Goal: Transaction & Acquisition: Download file/media

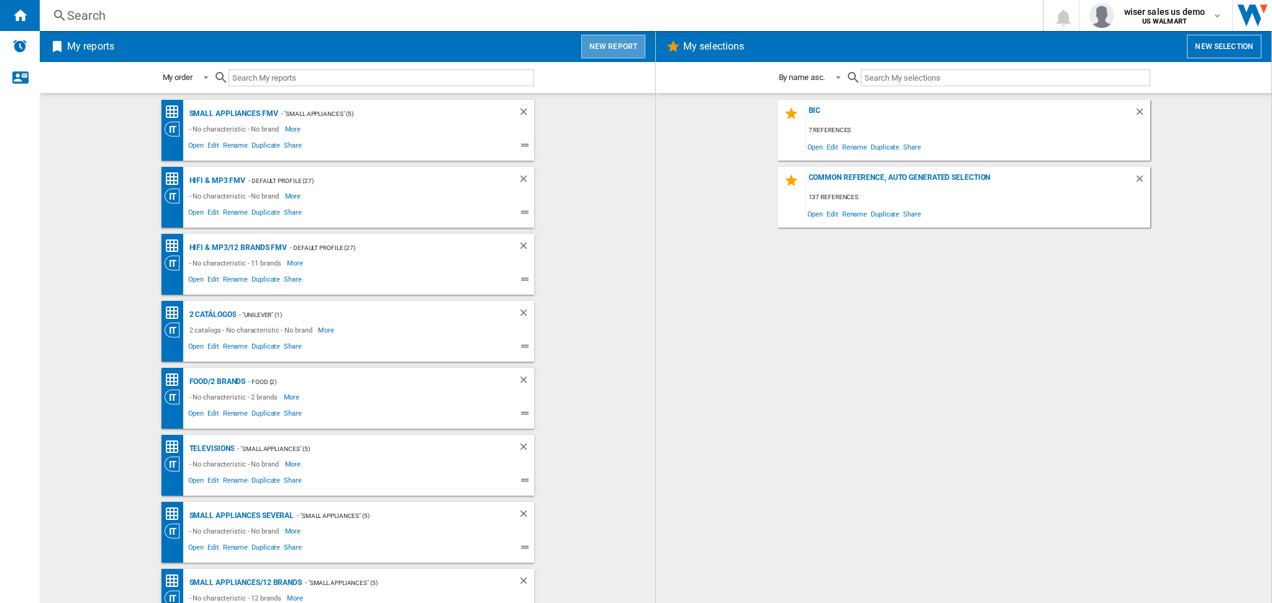
click at [595, 41] on button "New report" at bounding box center [613, 47] width 64 height 24
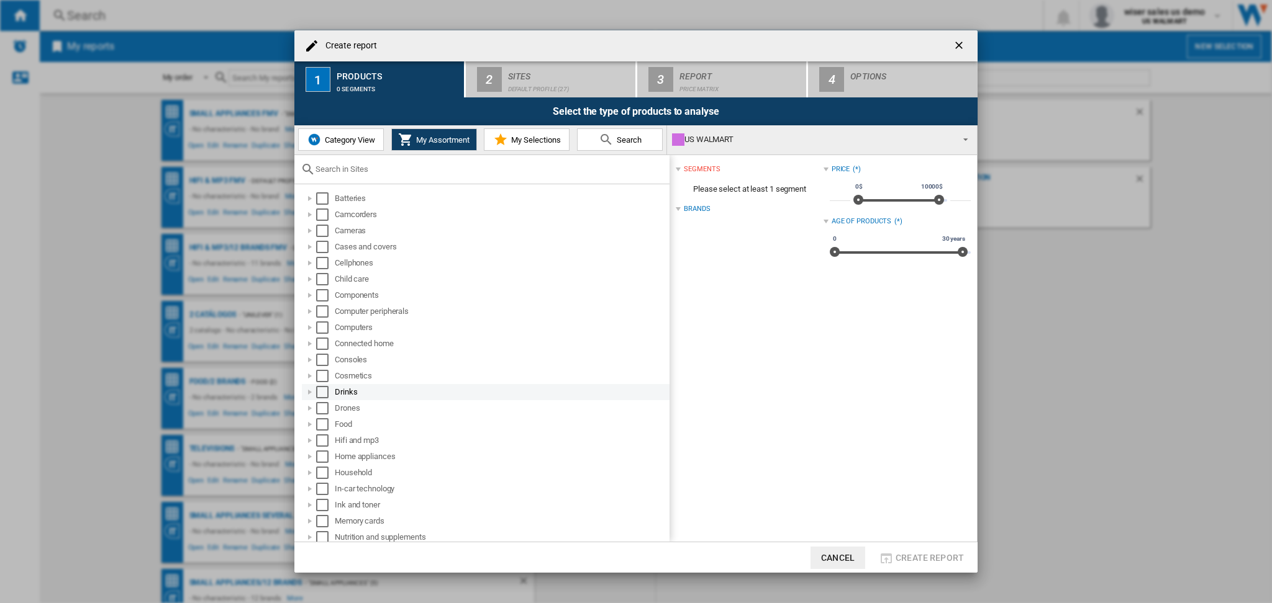
click at [309, 392] on div at bounding box center [310, 392] width 12 height 12
click at [319, 392] on div "Select" at bounding box center [322, 392] width 12 height 12
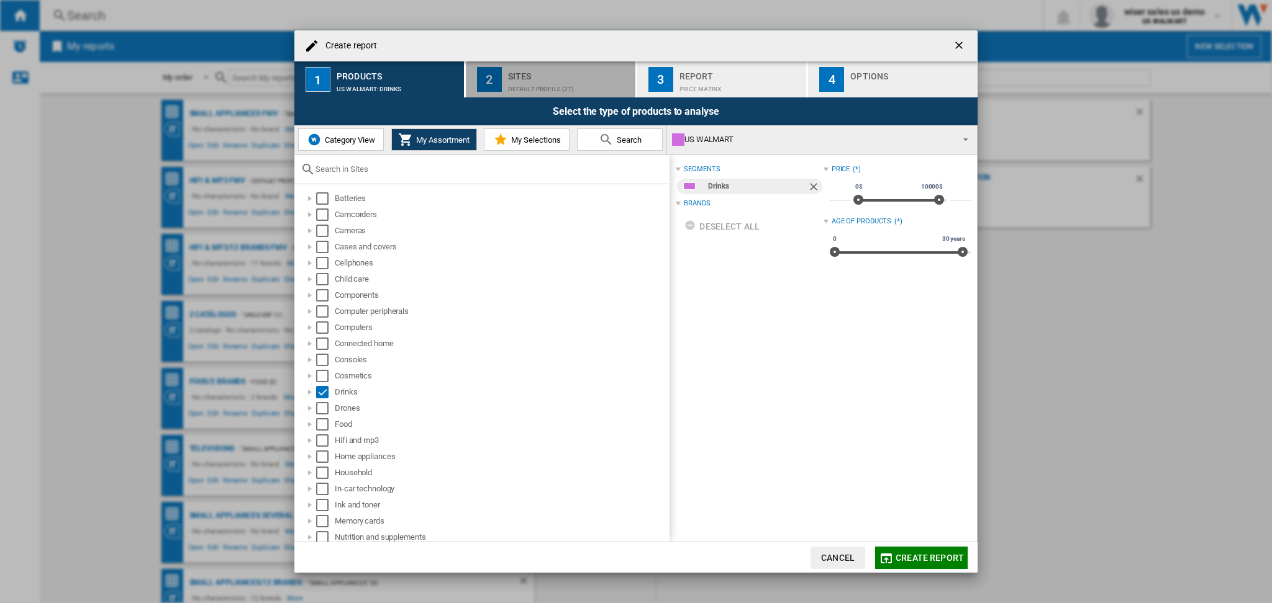
click at [576, 85] on div "Default profile (27)" at bounding box center [569, 85] width 122 height 13
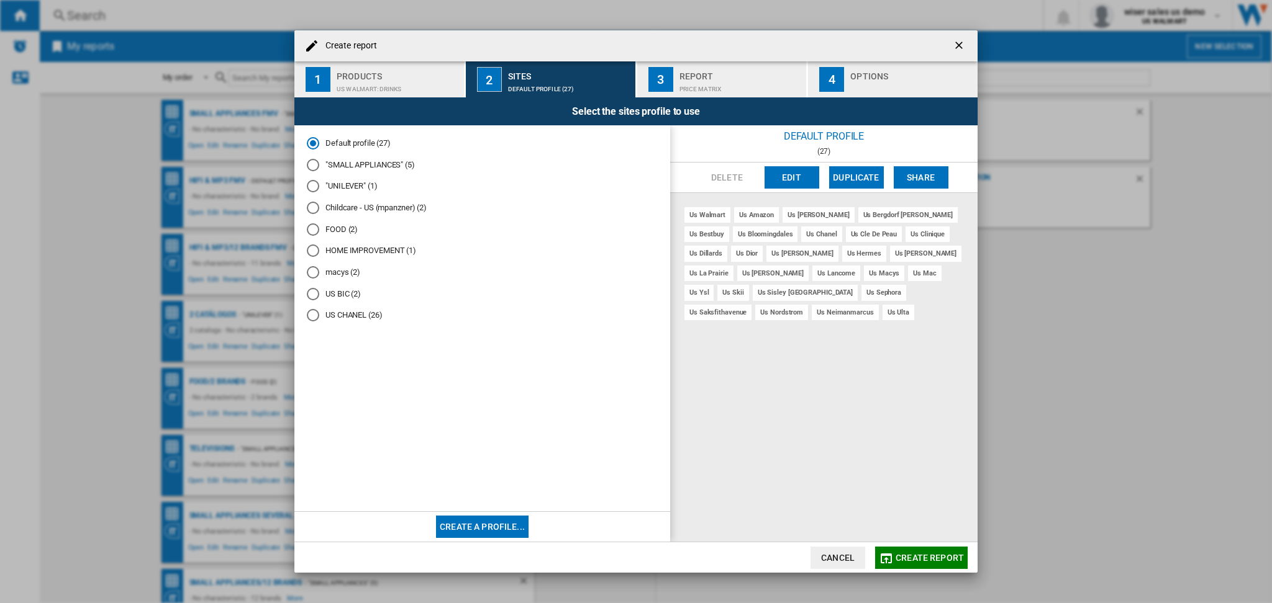
click at [775, 172] on button "Edit" at bounding box center [791, 177] width 55 height 22
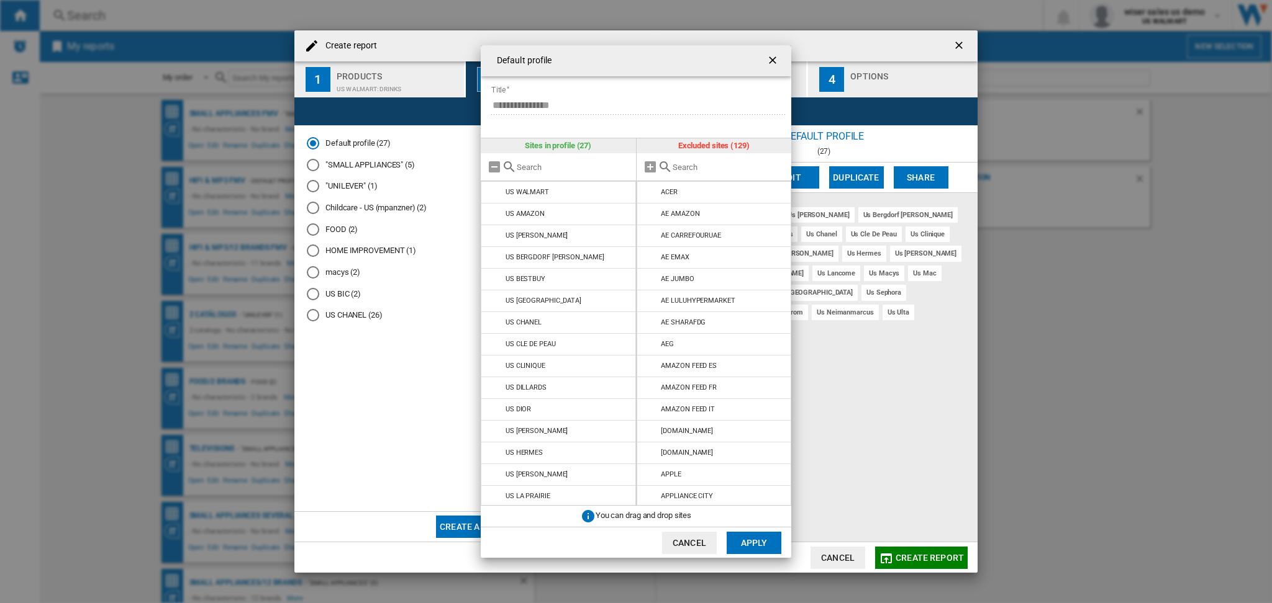
click at [486, 161] on div at bounding box center [558, 167] width 155 height 28
click at [489, 164] on md-icon at bounding box center [494, 167] width 15 height 15
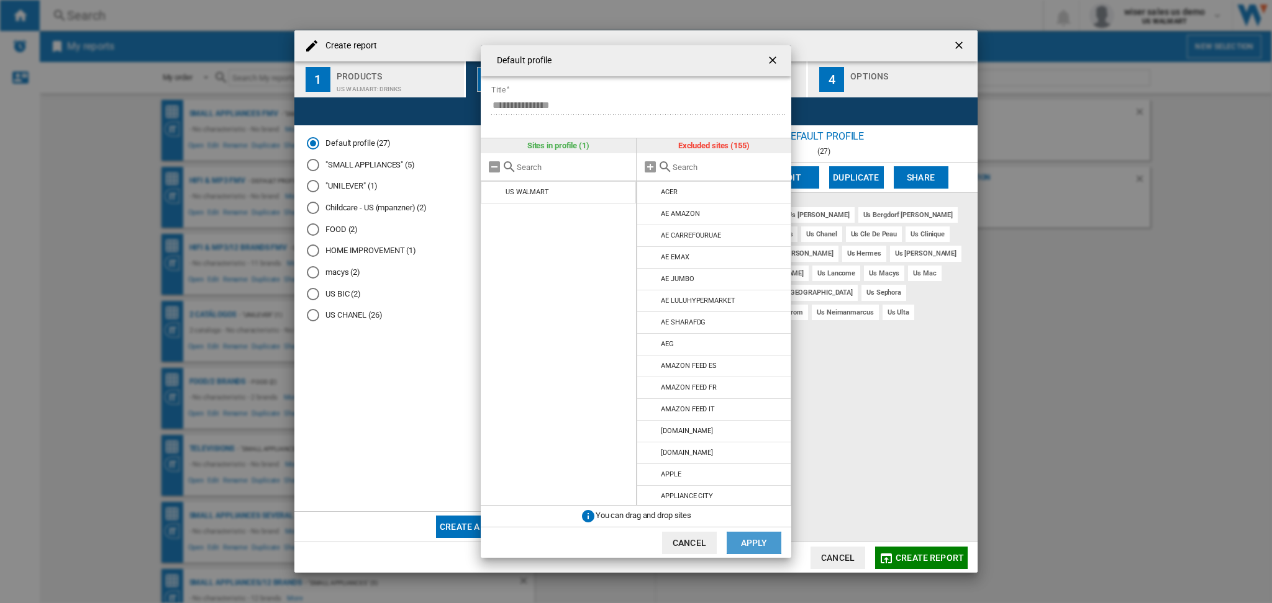
click at [757, 540] on button "Apply" at bounding box center [753, 543] width 55 height 22
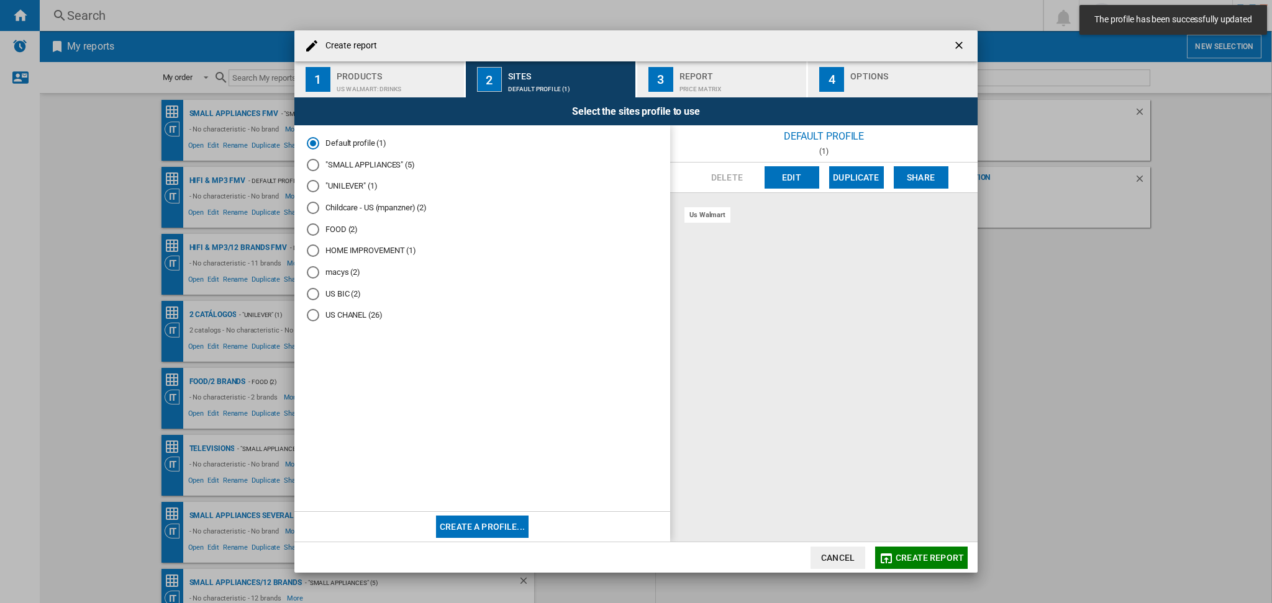
click at [751, 81] on div "Price Matrix" at bounding box center [740, 85] width 122 height 13
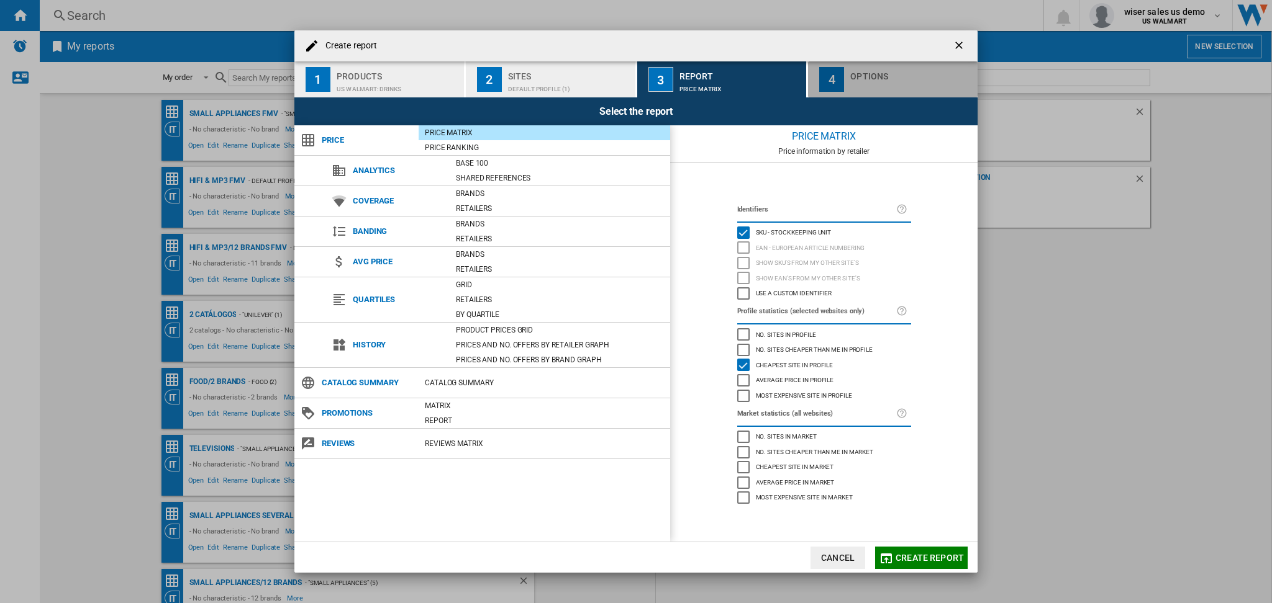
click at [834, 67] on div "4" at bounding box center [831, 79] width 25 height 25
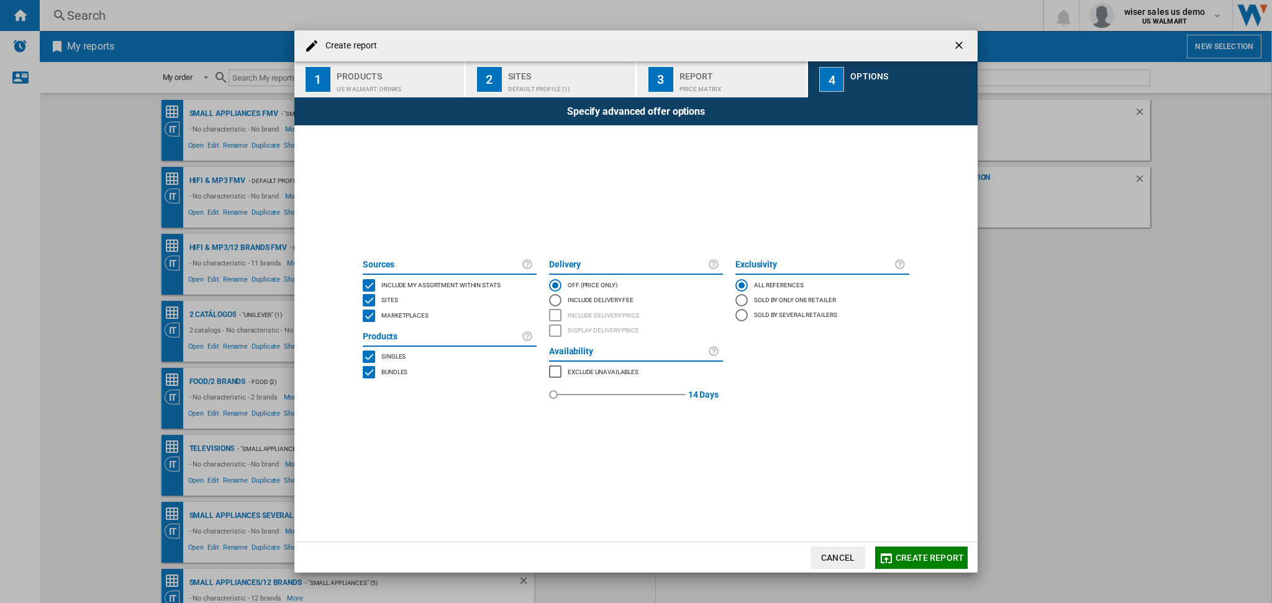
click at [761, 66] on div "Report" at bounding box center [740, 72] width 122 height 13
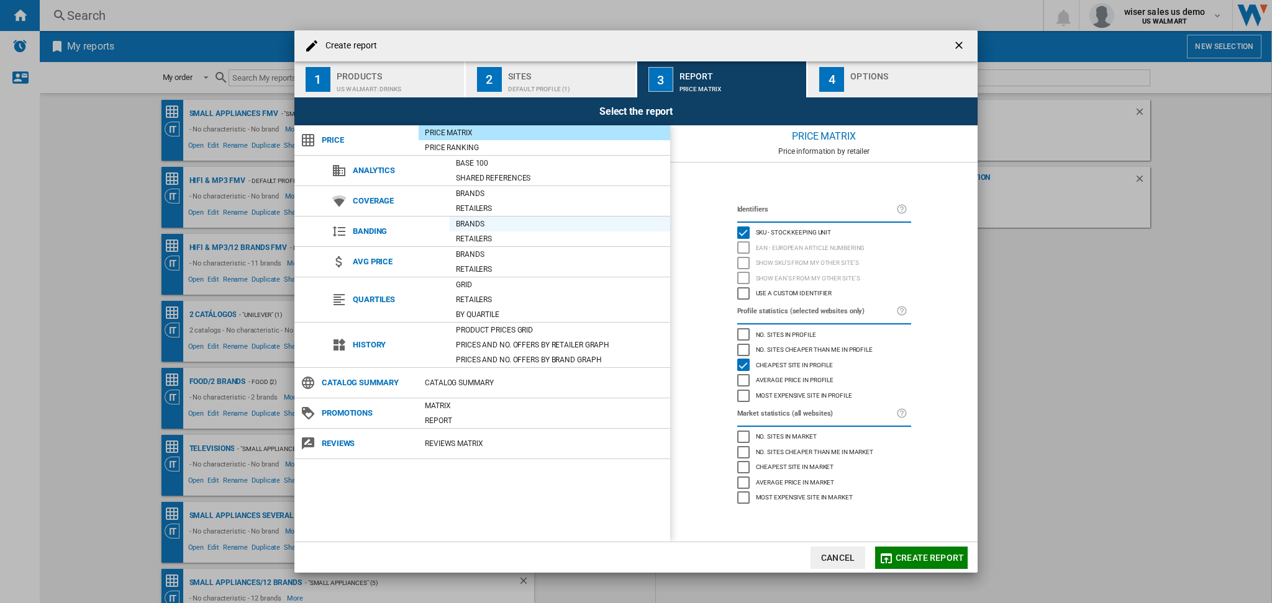
click at [472, 227] on div "Brands" at bounding box center [560, 224] width 220 height 12
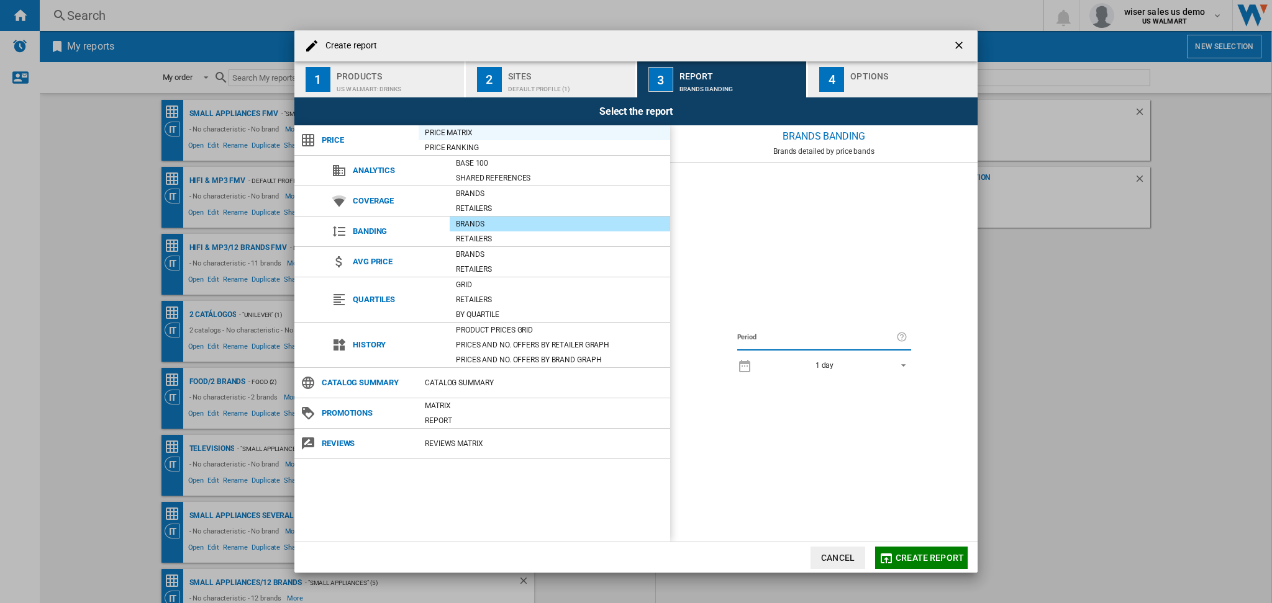
click at [454, 127] on div "Price Matrix" at bounding box center [543, 133] width 251 height 12
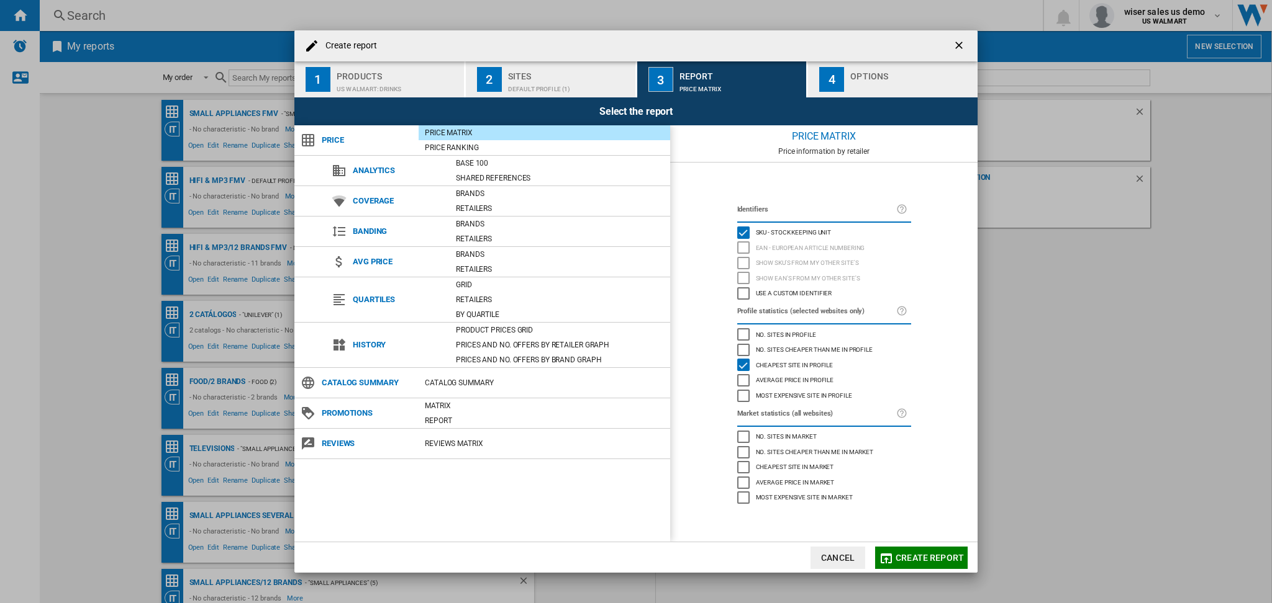
click at [842, 71] on div "4" at bounding box center [831, 79] width 25 height 25
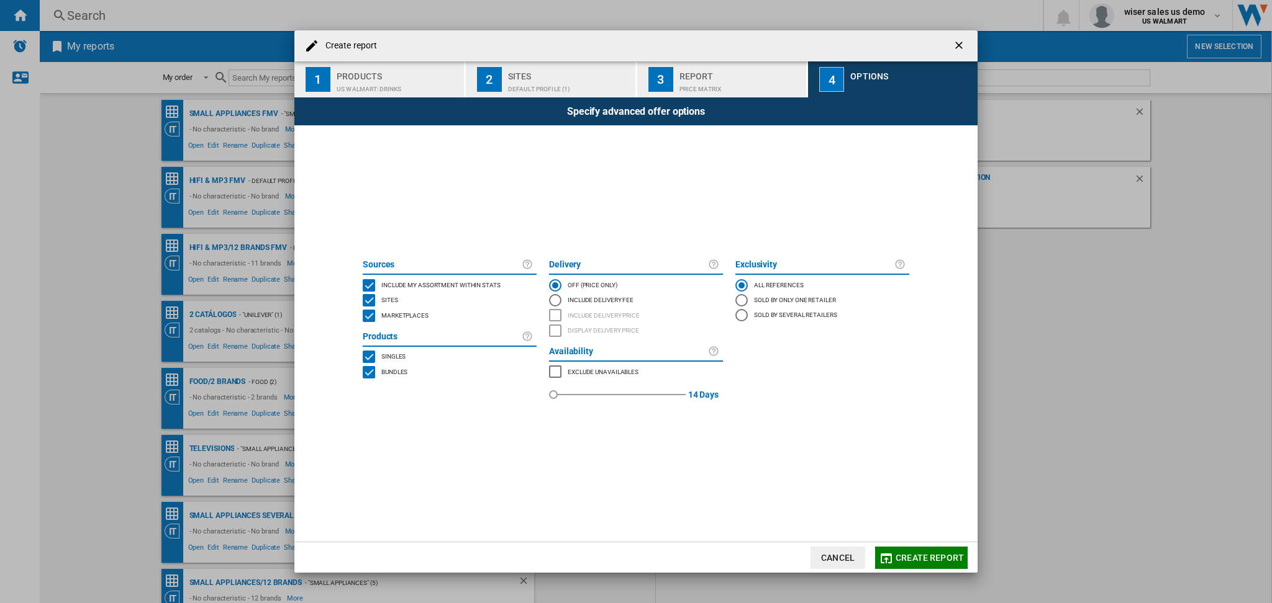
click at [768, 72] on div "Report" at bounding box center [740, 72] width 122 height 13
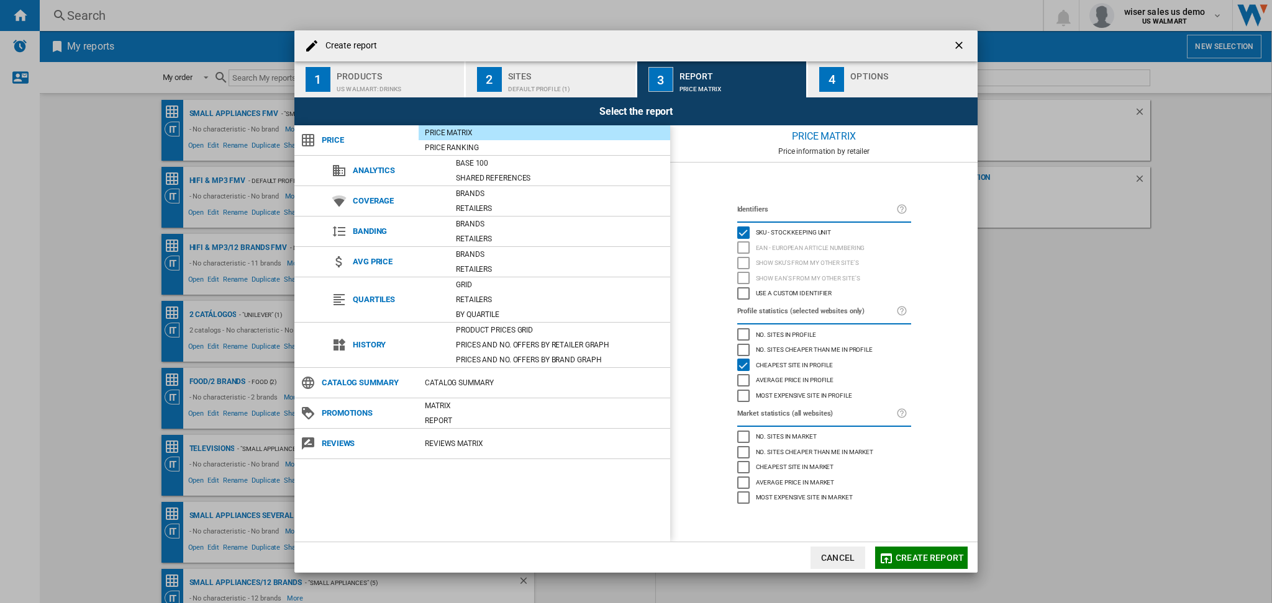
click at [564, 72] on div "Sites" at bounding box center [569, 72] width 122 height 13
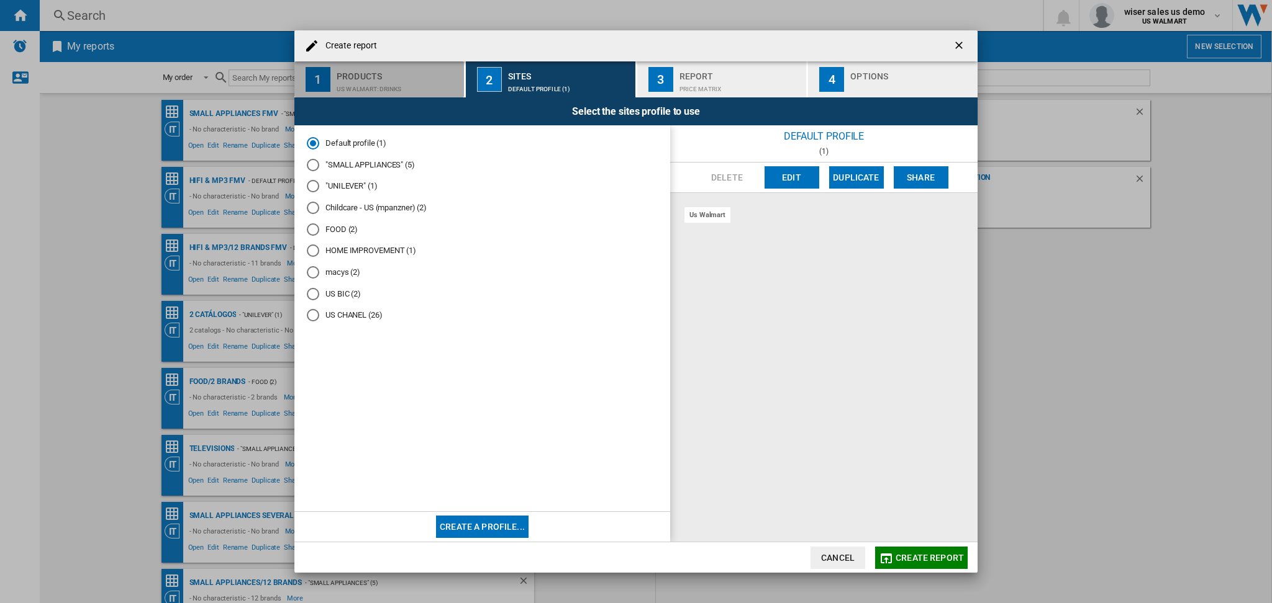
click at [417, 68] on div "Products" at bounding box center [398, 72] width 122 height 13
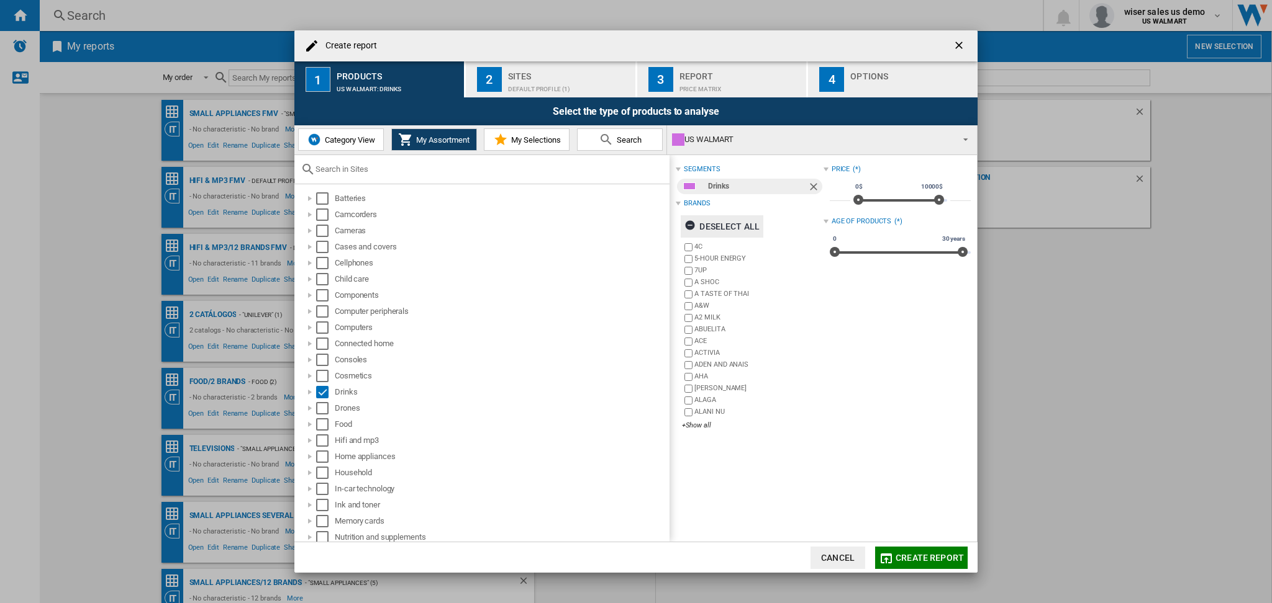
click at [693, 223] on ng-md-icon "button" at bounding box center [691, 227] width 15 height 15
click at [700, 420] on div "4C 5-HOUR ENERGY 7UP A SHOC A TASTE OF [DEMOGRAPHIC_DATA] A&W A2 MILK ABUELITA …" at bounding box center [752, 337] width 141 height 191
click at [699, 422] on div "+Show all" at bounding box center [752, 425] width 141 height 9
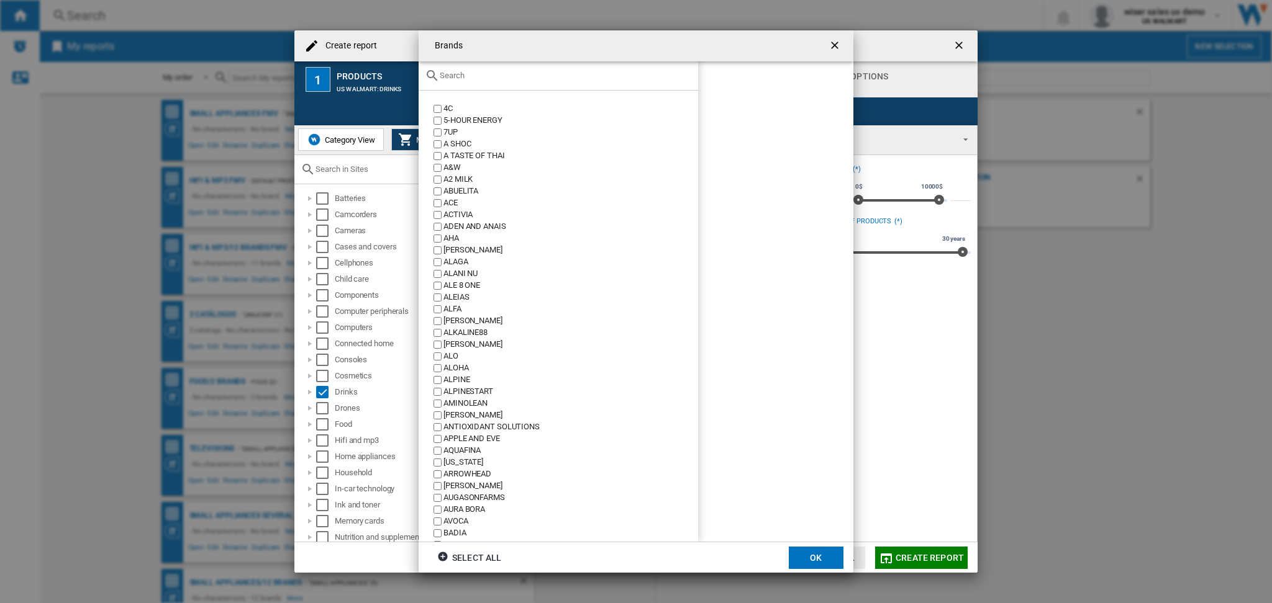
click at [511, 71] on input "text" at bounding box center [566, 75] width 252 height 9
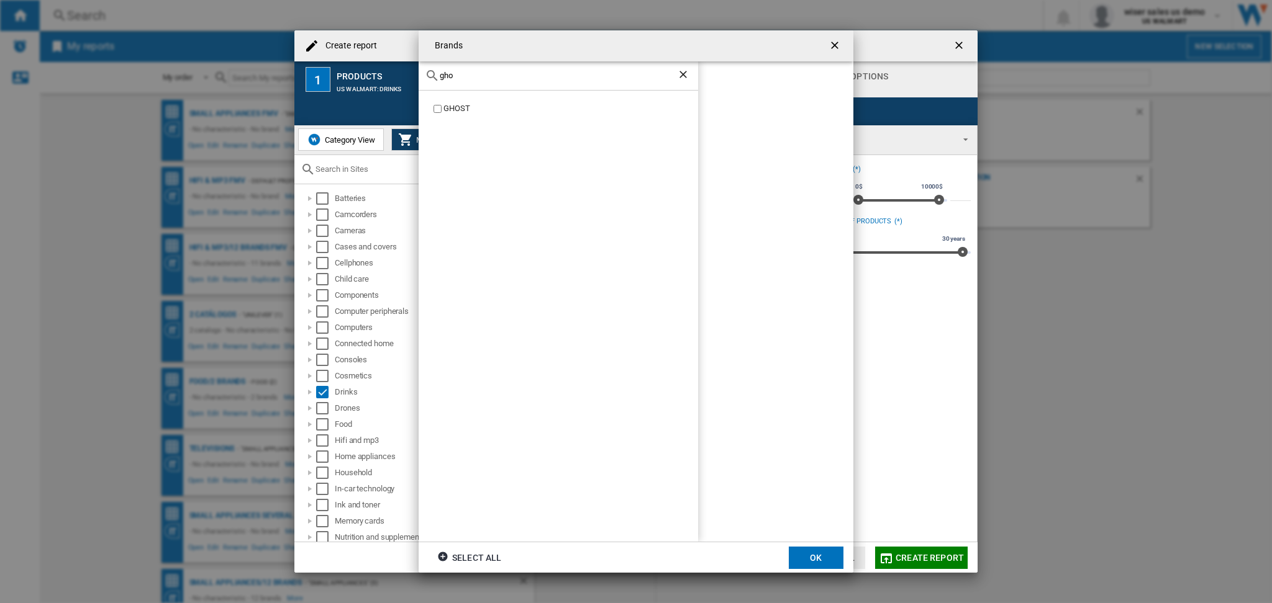
type input "gho"
click at [806, 562] on button "OK" at bounding box center [816, 558] width 55 height 22
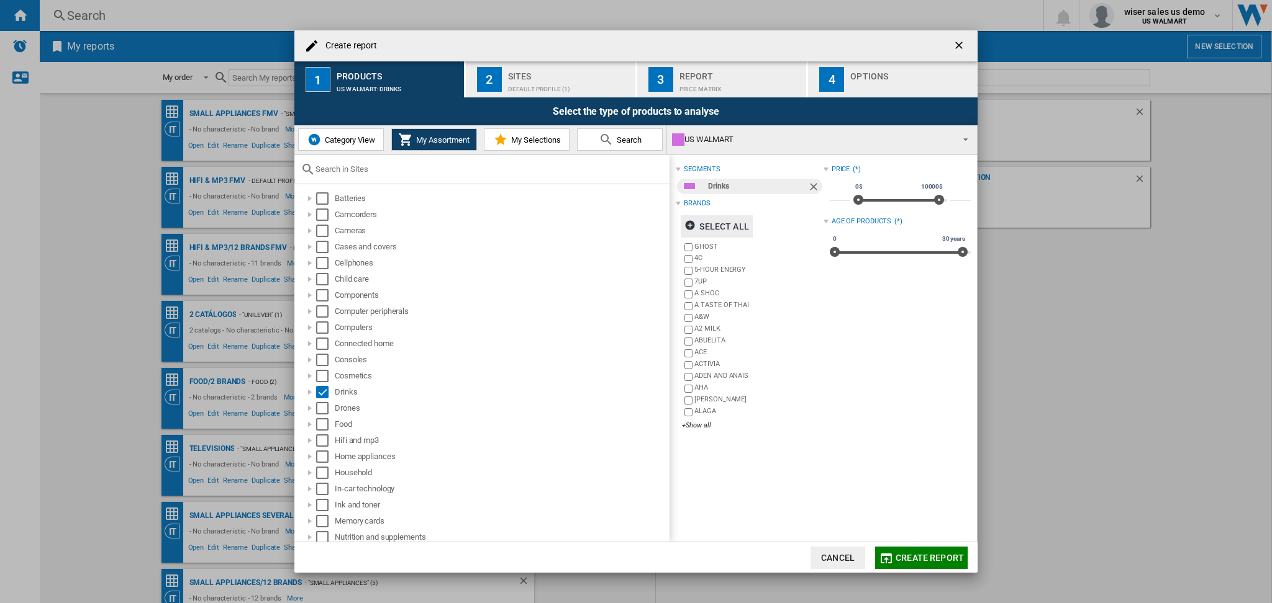
click at [917, 557] on span "Create report" at bounding box center [929, 558] width 68 height 10
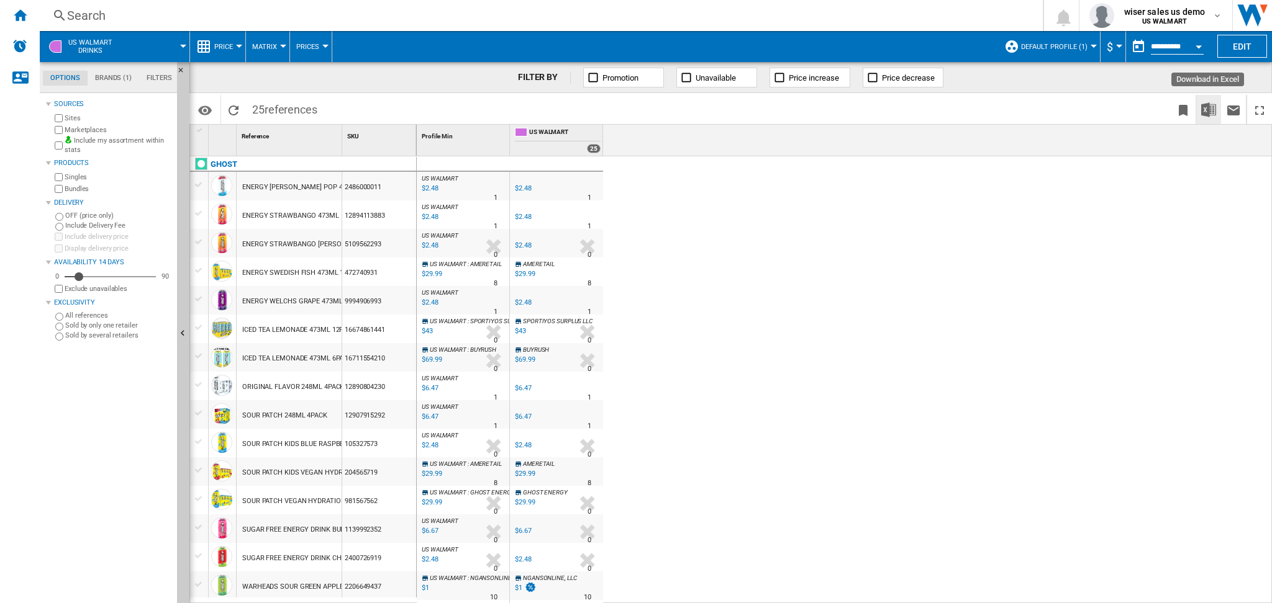
click at [1214, 109] on img "Download in Excel" at bounding box center [1208, 109] width 15 height 15
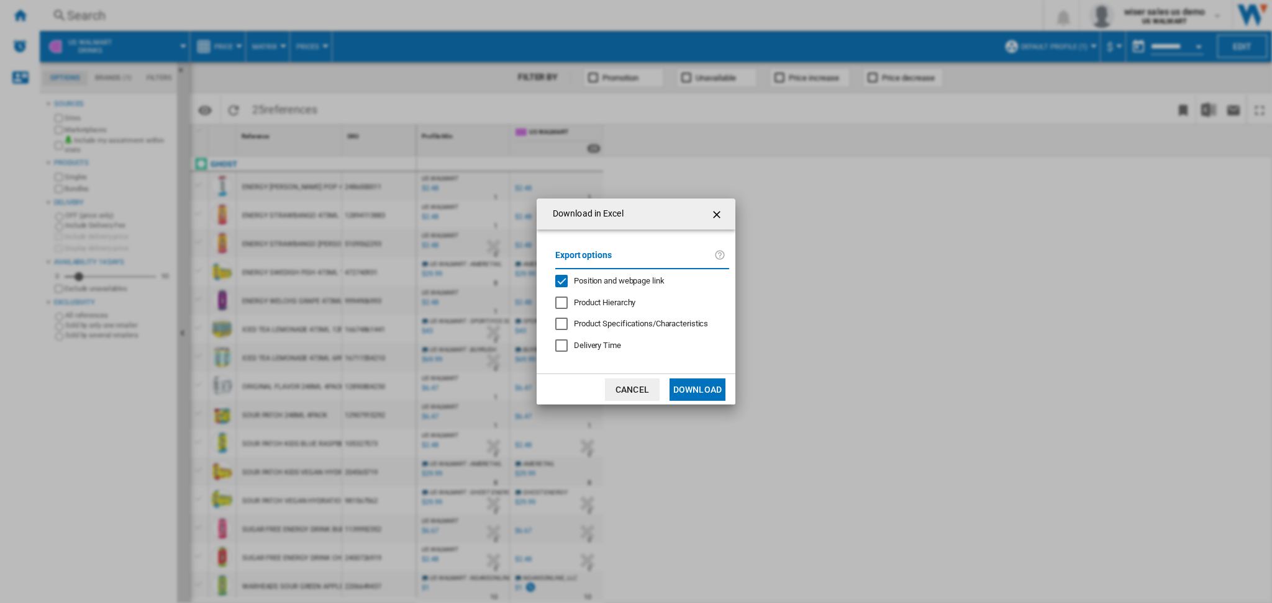
click at [701, 389] on button "Download" at bounding box center [697, 390] width 56 height 22
